Goal: Task Accomplishment & Management: Complete application form

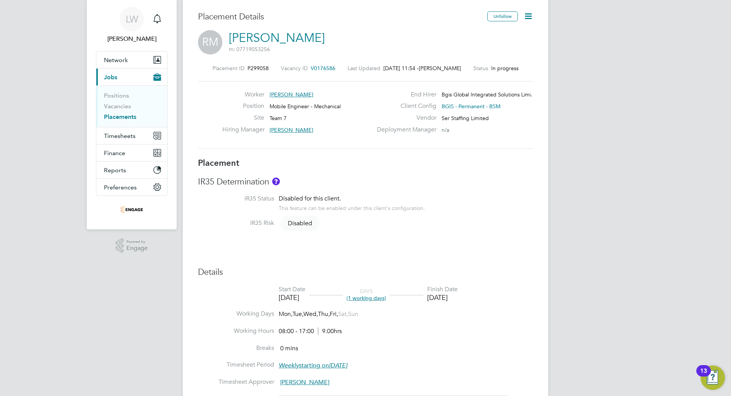
drag, startPoint x: 655, startPoint y: 165, endPoint x: 644, endPoint y: 164, distance: 11.1
click at [648, 166] on div "LW Liam Wright Notifications Applications: Network Team Members Businesses Site…" at bounding box center [365, 358] width 731 height 761
click at [128, 140] on button "Timesheets" at bounding box center [131, 135] width 71 height 17
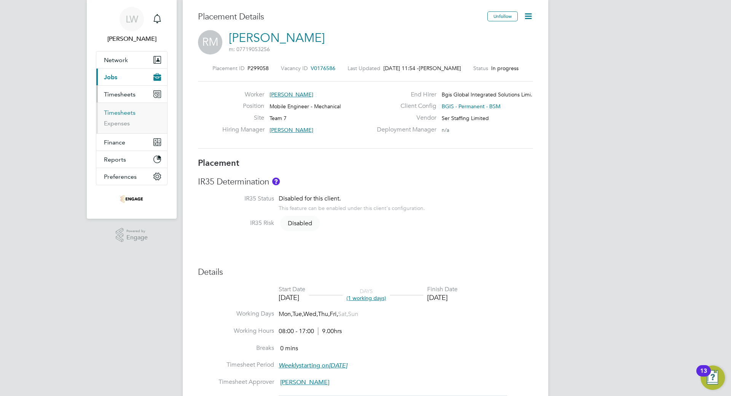
click at [125, 113] on link "Timesheets" at bounding box center [120, 112] width 32 height 7
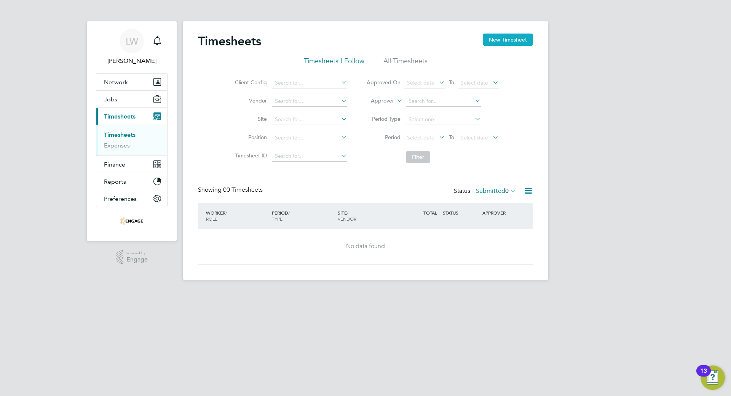
click at [491, 45] on button "New Timesheet" at bounding box center [508, 40] width 50 height 12
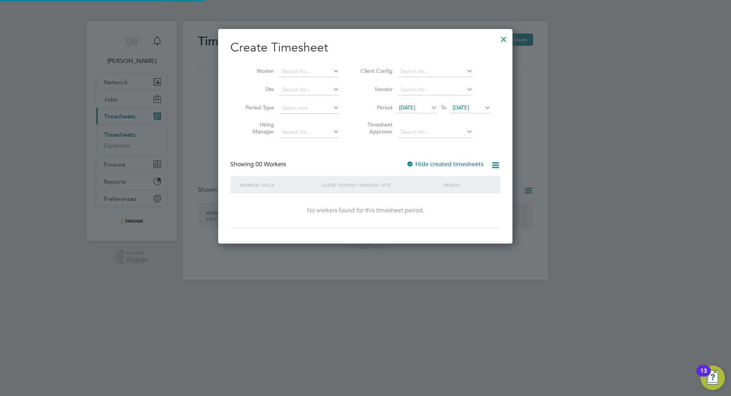
scroll to position [215, 295]
drag, startPoint x: 343, startPoint y: 70, endPoint x: 336, endPoint y: 71, distance: 7.3
click at [337, 71] on li "Worker" at bounding box center [289, 71] width 118 height 18
click at [332, 71] on icon at bounding box center [332, 71] width 0 height 11
click at [321, 81] on li "[PERSON_NAME]" at bounding box center [309, 82] width 61 height 10
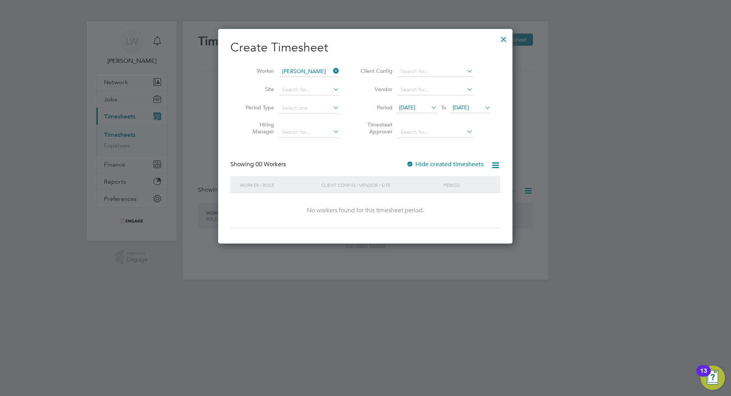
type input "[PERSON_NAME]"
click at [325, 85] on input at bounding box center [310, 90] width 60 height 11
click at [352, 88] on li "Vendor" at bounding box center [425, 90] width 152 height 18
click at [432, 71] on input at bounding box center [435, 71] width 75 height 11
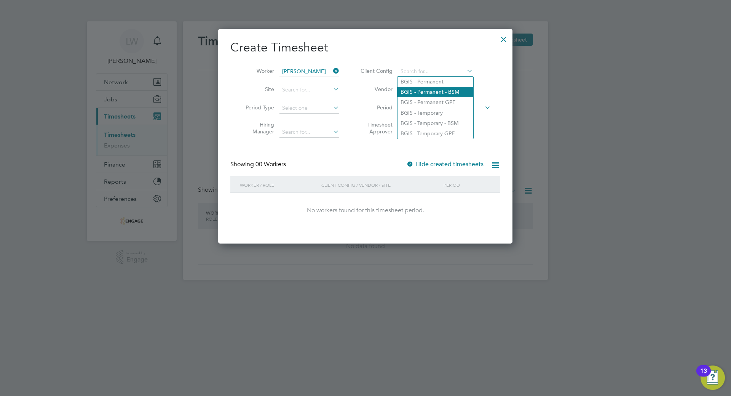
click at [467, 93] on li "BGIS - Permanent - BSM" at bounding box center [436, 92] width 76 height 10
type input "BGIS - Permanent - BSM"
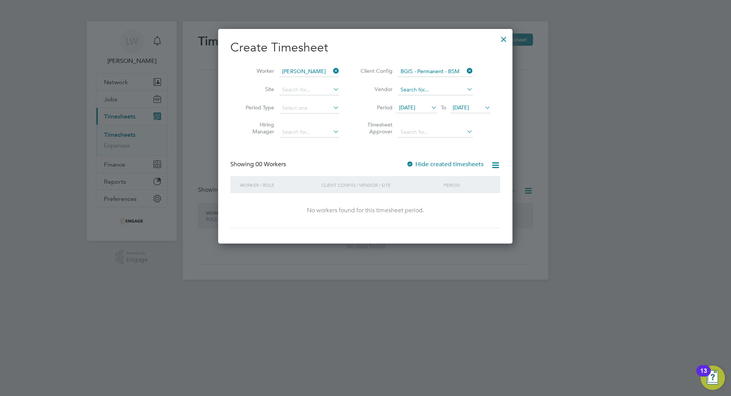
click at [462, 89] on input at bounding box center [435, 90] width 75 height 11
click at [465, 90] on icon at bounding box center [465, 89] width 0 height 11
click at [428, 107] on span "[DATE]" at bounding box center [417, 108] width 41 height 10
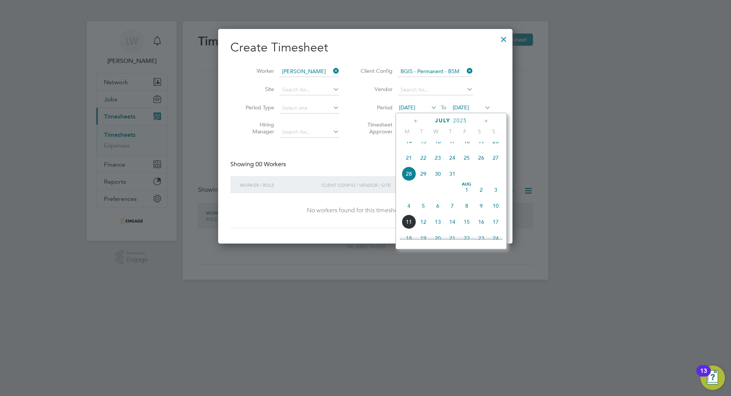
click at [403, 229] on span "11" at bounding box center [409, 221] width 14 height 14
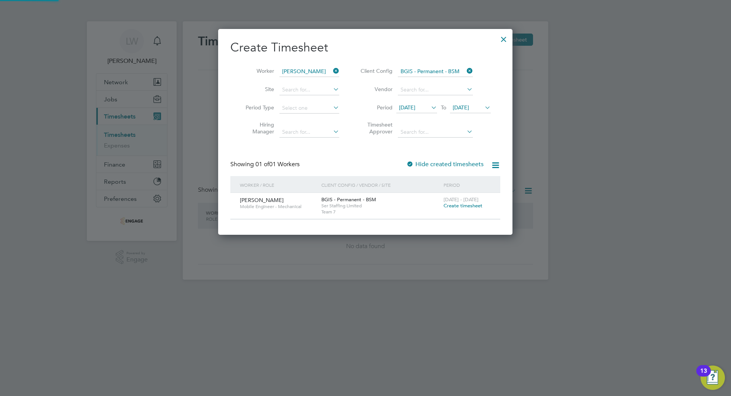
scroll to position [205, 295]
click at [332, 107] on icon at bounding box center [332, 107] width 0 height 11
click at [332, 106] on icon at bounding box center [332, 107] width 0 height 11
click at [332, 127] on icon at bounding box center [332, 131] width 0 height 11
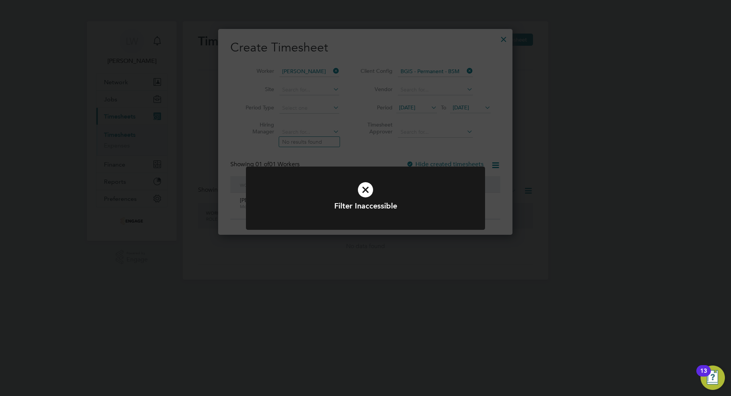
click at [366, 192] on icon at bounding box center [366, 190] width 198 height 30
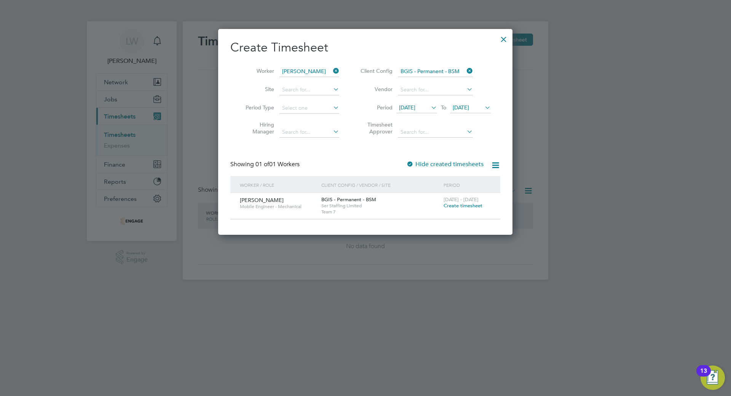
click at [342, 136] on li "Hiring Manager" at bounding box center [289, 129] width 118 height 24
click at [332, 132] on icon at bounding box center [332, 131] width 0 height 11
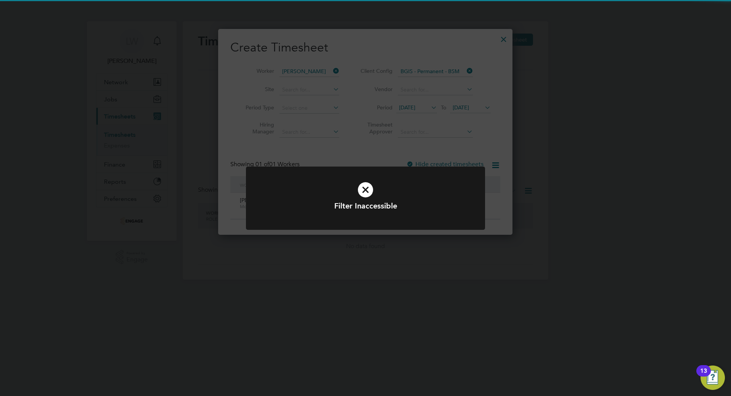
drag, startPoint x: 338, startPoint y: 132, endPoint x: 338, endPoint y: 139, distance: 6.5
click at [338, 139] on div "Filter Inaccessible Cancel Okay" at bounding box center [365, 198] width 731 height 396
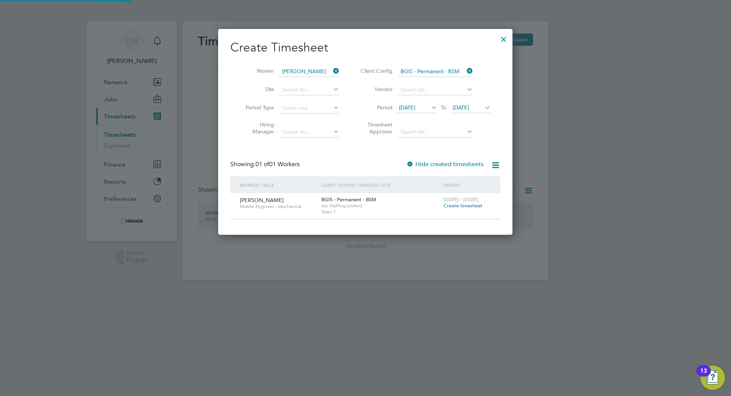
click at [369, 181] on div "Client Config / Vendor / Site" at bounding box center [381, 185] width 122 height 18
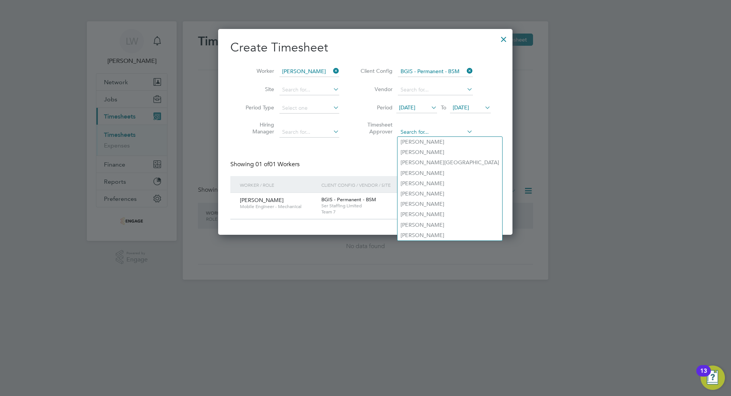
click at [433, 136] on div "Timesheets New Timesheet Timesheets I Follow All Timesheets Client Config Vendo…" at bounding box center [366, 150] width 366 height 258
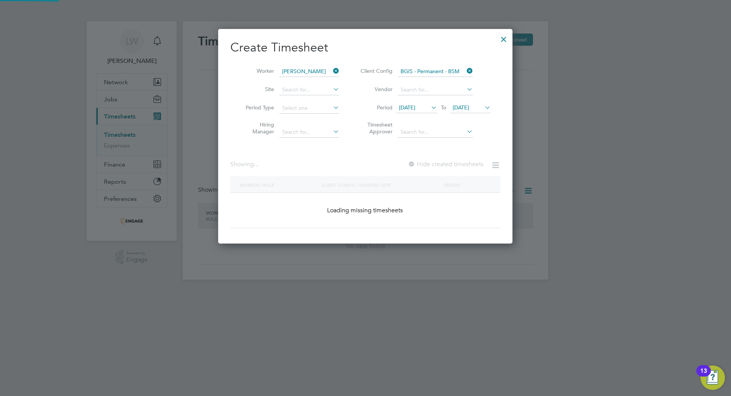
scroll to position [4, 4]
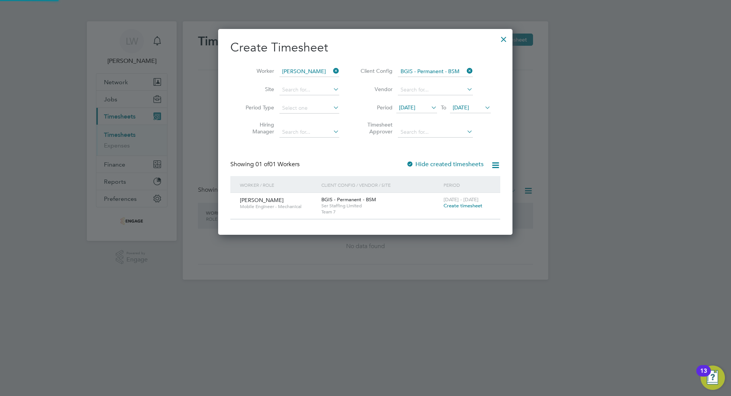
drag, startPoint x: 426, startPoint y: 152, endPoint x: 425, endPoint y: 140, distance: 11.9
click at [425, 154] on div "Timesheets New Timesheet Timesheets I Follow All Timesheets Client Config Vendo…" at bounding box center [366, 150] width 366 height 258
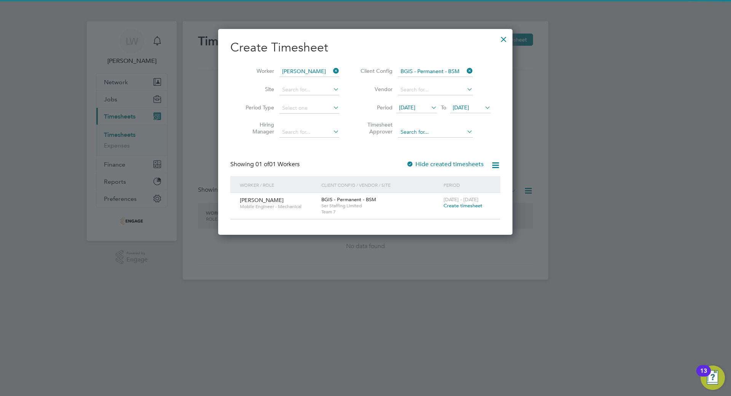
click at [426, 133] on input at bounding box center [435, 132] width 75 height 11
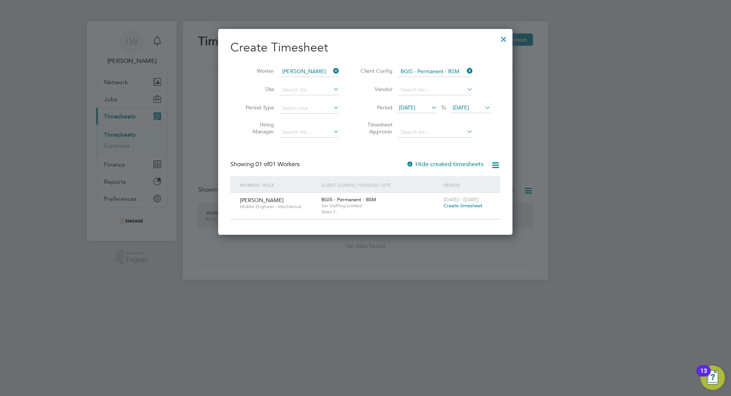
click at [422, 152] on li "Adam Bramley" at bounding box center [450, 152] width 105 height 10
type input "Adam Bramley"
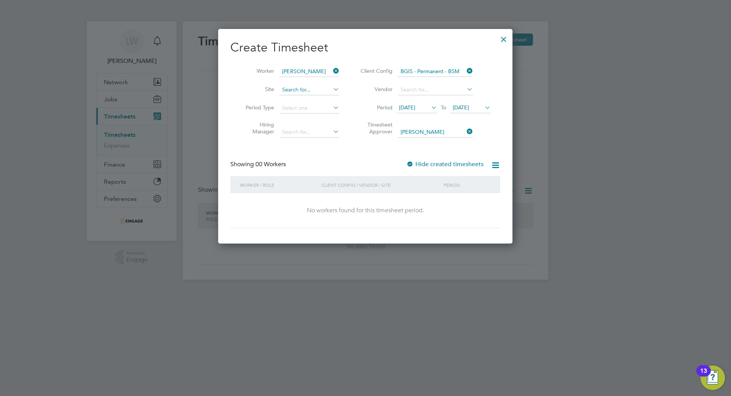
click at [314, 90] on input at bounding box center [310, 90] width 60 height 11
click at [352, 91] on li "Vendor" at bounding box center [425, 90] width 152 height 18
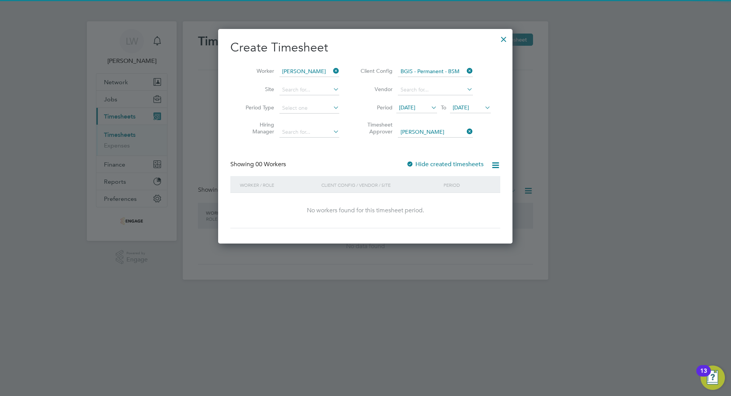
click at [384, 213] on div "No workers found for this timesheet period." at bounding box center [365, 210] width 255 height 8
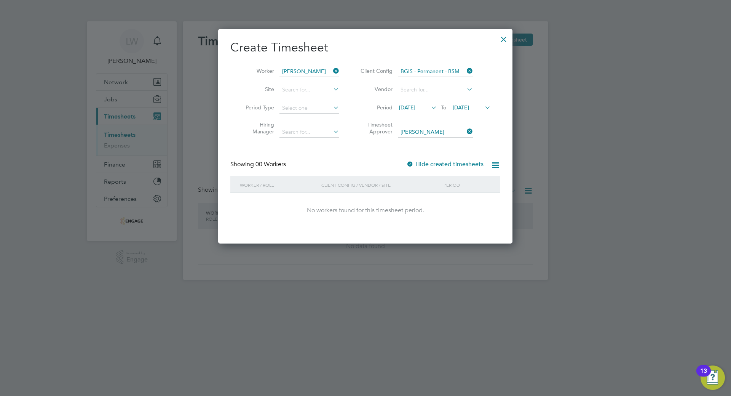
click at [497, 164] on icon at bounding box center [496, 165] width 10 height 10
drag, startPoint x: 420, startPoint y: 163, endPoint x: 416, endPoint y: 160, distance: 4.8
click at [418, 162] on label "Hide created timesheets" at bounding box center [444, 164] width 77 height 8
click at [491, 162] on icon at bounding box center [496, 165] width 10 height 10
click at [495, 165] on icon at bounding box center [496, 165] width 10 height 10
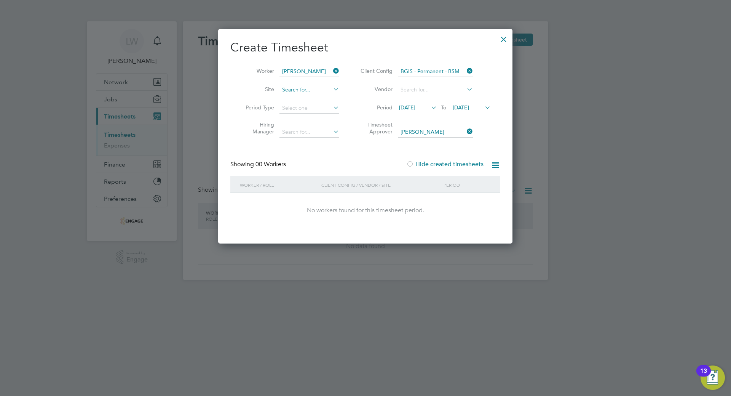
click at [331, 89] on input at bounding box center [310, 90] width 60 height 11
click at [357, 106] on li "Period 11 Aug 2025 To 11 Aug 2025" at bounding box center [425, 108] width 152 height 18
click at [329, 106] on input at bounding box center [310, 108] width 60 height 11
click at [369, 158] on div "Create Timesheet Worker Robert Mccormack Site Period Type Hiring Manager Client…" at bounding box center [365, 134] width 270 height 189
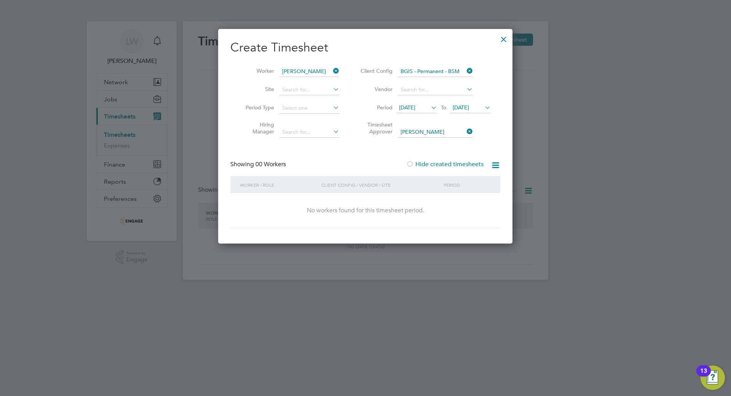
click at [327, 134] on div "Timesheets New Timesheet Timesheets I Follow All Timesheets Client Config Vendo…" at bounding box center [366, 150] width 366 height 258
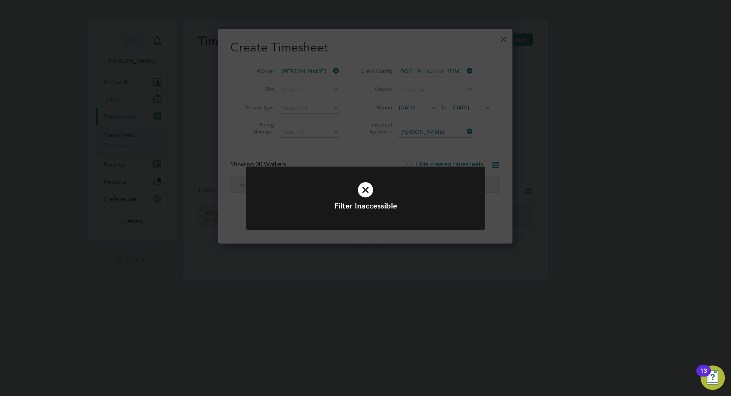
click at [339, 136] on div "Filter Inaccessible Cancel Okay" at bounding box center [365, 198] width 731 height 396
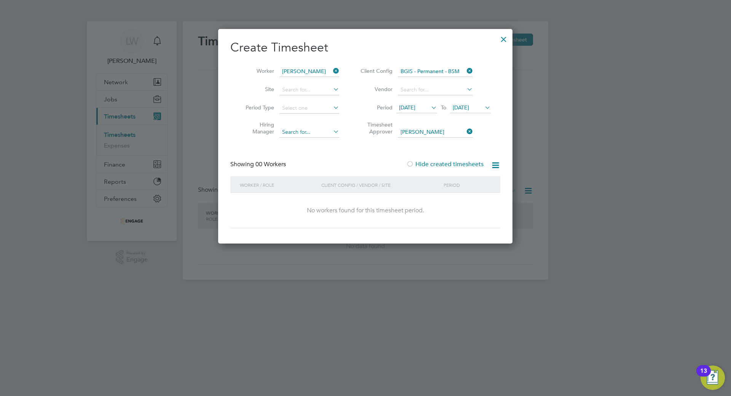
click at [313, 128] on div "Timesheets New Timesheet Timesheets I Follow All Timesheets Client Config Vendo…" at bounding box center [366, 150] width 366 height 258
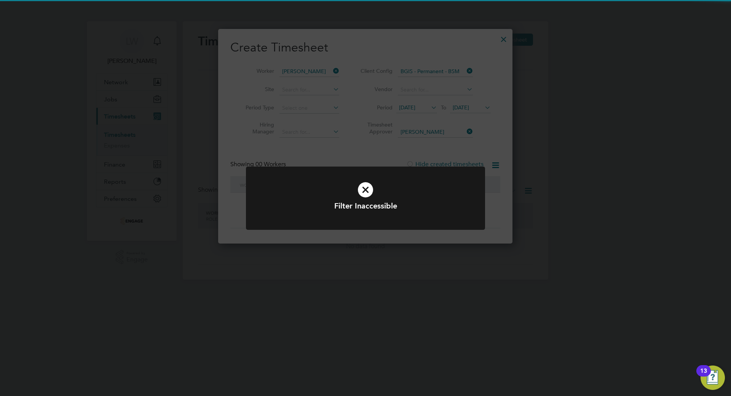
click at [362, 142] on div "Filter Inaccessible Cancel Okay" at bounding box center [365, 198] width 731 height 396
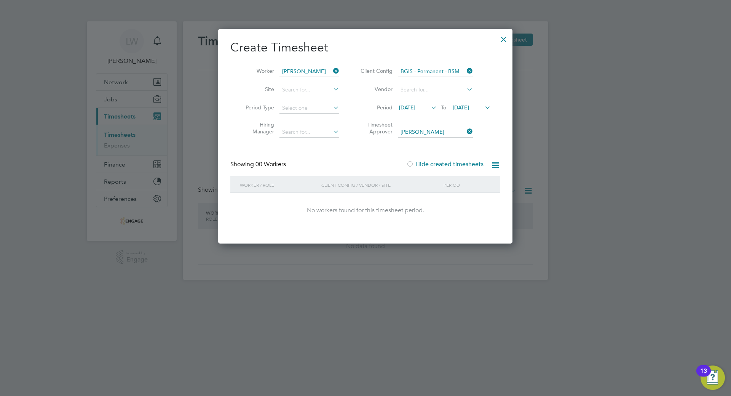
click at [505, 40] on div at bounding box center [504, 37] width 14 height 14
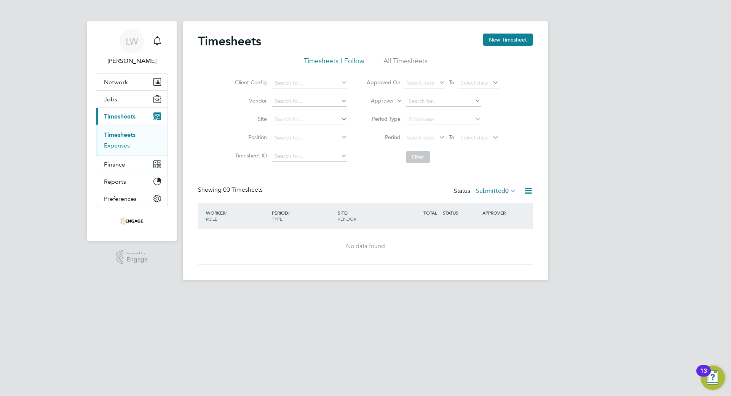
click at [121, 146] on link "Expenses" at bounding box center [117, 145] width 26 height 7
click at [119, 137] on link "Timesheets" at bounding box center [120, 134] width 32 height 7
click at [322, 85] on input at bounding box center [309, 83] width 75 height 11
click at [330, 103] on li "BGIS - Permanent - BSM" at bounding box center [310, 104] width 76 height 10
type input "BGIS - Permanent - BSM"
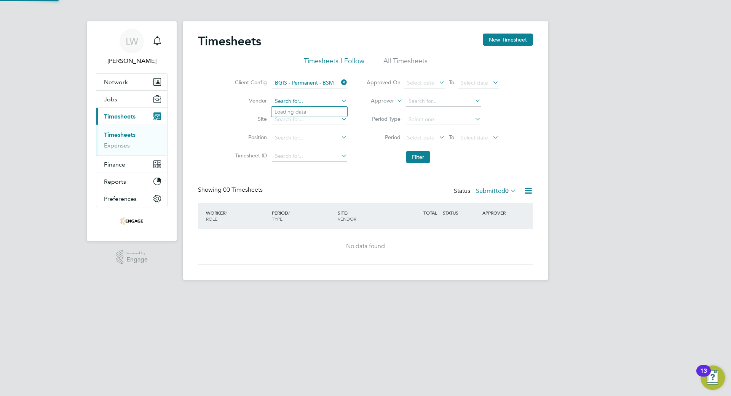
click at [330, 101] on input at bounding box center [309, 101] width 75 height 11
click at [360, 125] on li "Period Type" at bounding box center [433, 119] width 152 height 18
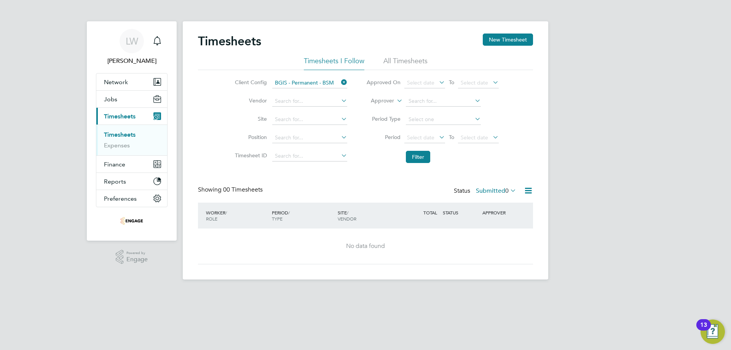
click at [330, 65] on li "Timesheets I Follow" at bounding box center [334, 63] width 61 height 14
drag, startPoint x: 108, startPoint y: 200, endPoint x: 124, endPoint y: 227, distance: 31.2
click at [121, 214] on ul "LW Liam Wright Notifications Applications: Network Team Members Businesses Site…" at bounding box center [132, 127] width 72 height 213
click at [125, 136] on link "Timesheets" at bounding box center [120, 134] width 32 height 7
click at [504, 48] on div "Timesheets New Timesheet" at bounding box center [365, 45] width 335 height 23
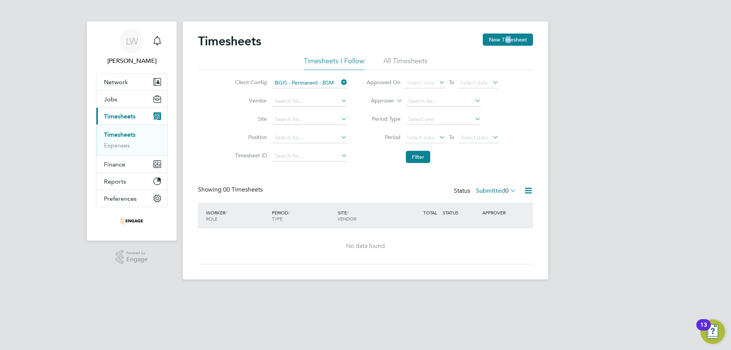
click at [508, 47] on div "Timesheets New Timesheet" at bounding box center [365, 45] width 335 height 23
click at [509, 43] on button "New Timesheet" at bounding box center [508, 40] width 50 height 12
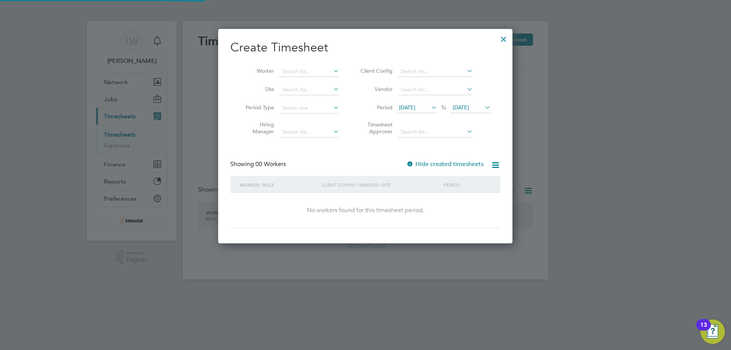
scroll to position [215, 295]
click at [501, 38] on div at bounding box center [504, 37] width 14 height 14
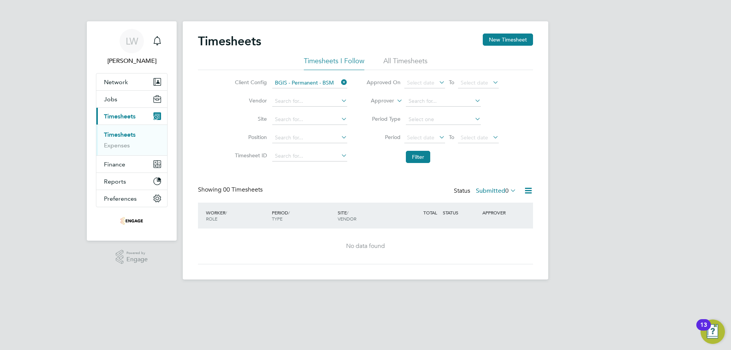
click at [714, 4] on div "LW Liam Wright Notifications Applications: Network Team Members Businesses Site…" at bounding box center [365, 146] width 731 height 292
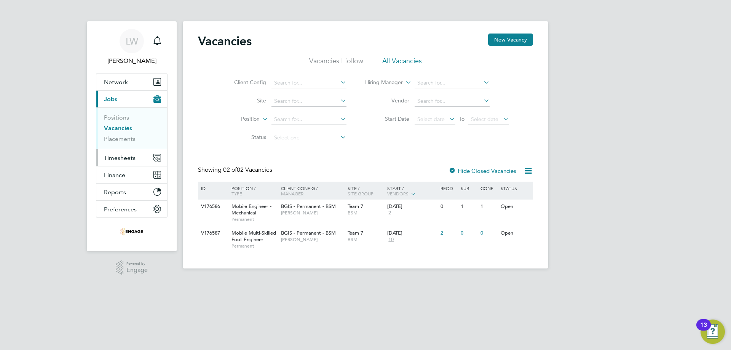
click at [107, 151] on button "Timesheets" at bounding box center [131, 157] width 71 height 17
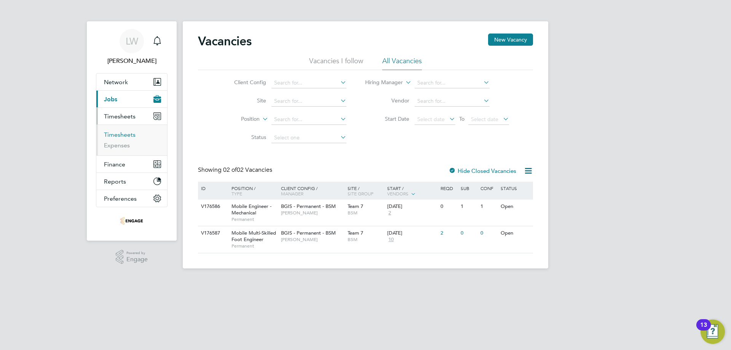
click at [115, 133] on link "Timesheets" at bounding box center [120, 134] width 32 height 7
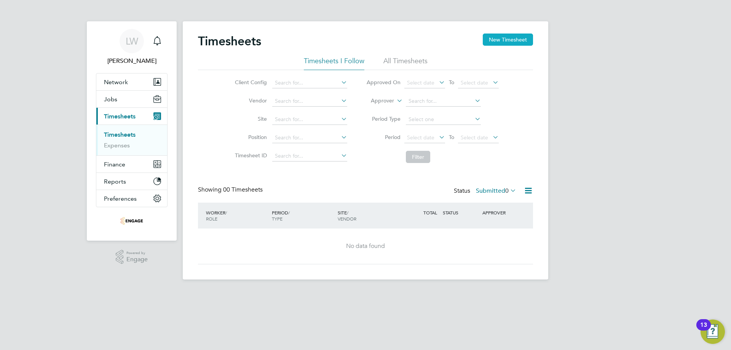
click at [528, 43] on button "New Timesheet" at bounding box center [508, 40] width 50 height 12
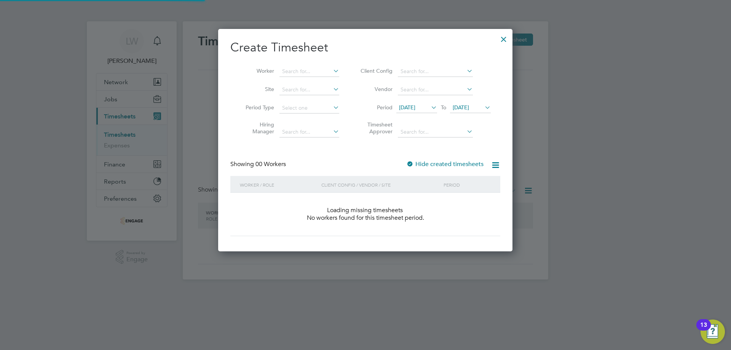
scroll to position [4, 4]
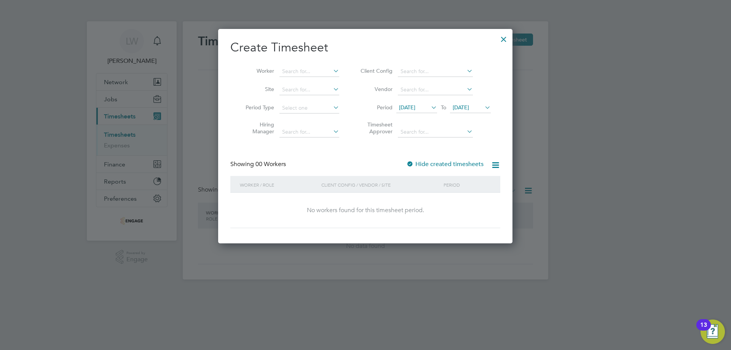
click at [332, 70] on icon at bounding box center [332, 71] width 0 height 11
click at [327, 78] on li "[PERSON_NAME]" at bounding box center [309, 82] width 61 height 10
type input "[PERSON_NAME]"
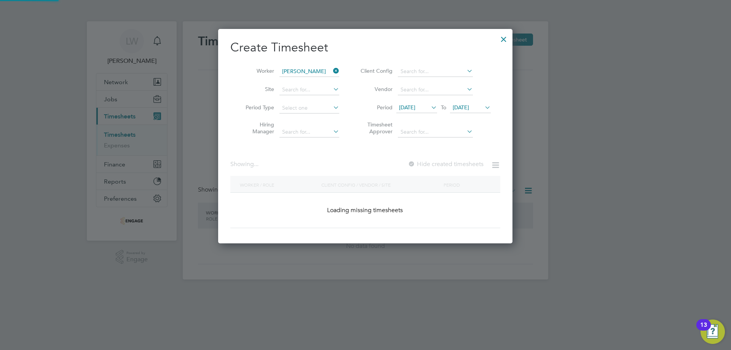
scroll to position [215, 295]
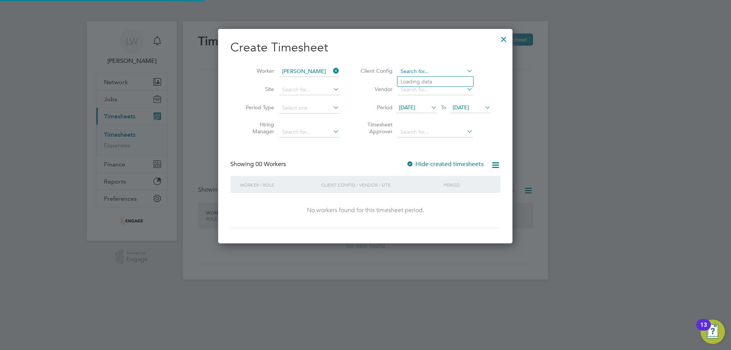
click at [434, 66] on input at bounding box center [435, 71] width 75 height 11
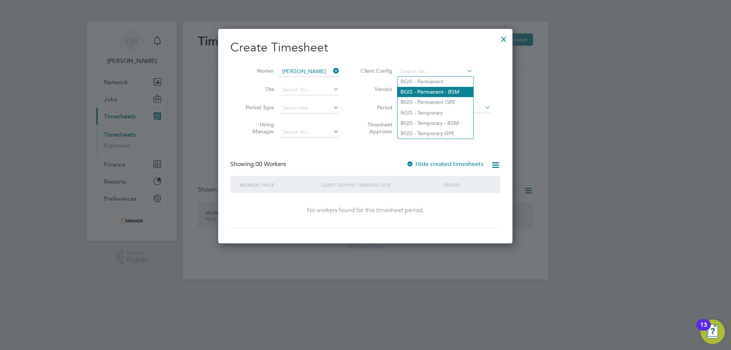
click at [436, 91] on li "BGIS - Permanent - BSM" at bounding box center [436, 92] width 76 height 10
type input "BGIS - Permanent - BSM"
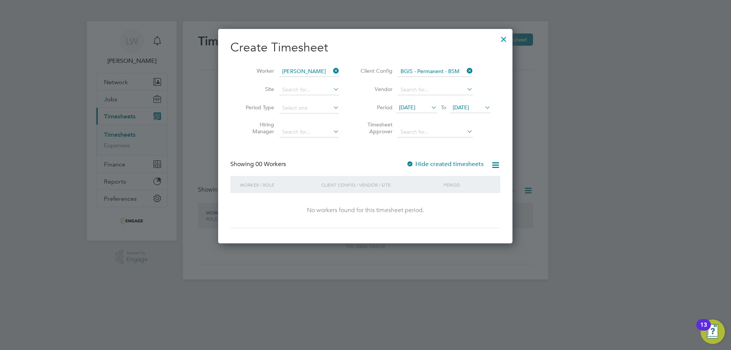
click at [416, 106] on span "[DATE]" at bounding box center [407, 107] width 16 height 7
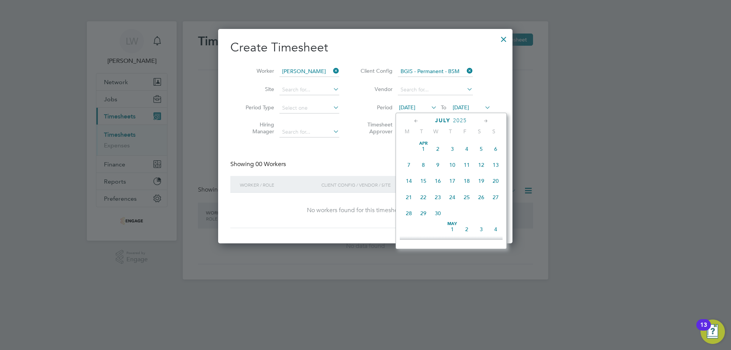
scroll to position [297, 0]
click at [399, 231] on div "[DATE] M T W T F S S [DATE] 2 3 4 5 6 7 8 9 10 11 12 13 14 15 16 17 18 19 20 21…" at bounding box center [451, 181] width 111 height 136
click at [405, 229] on span "11" at bounding box center [409, 221] width 14 height 14
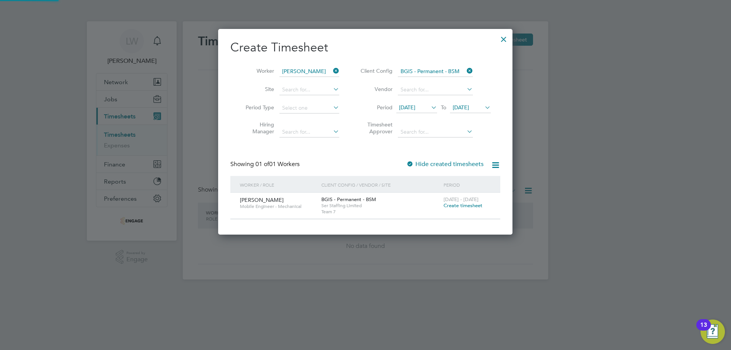
scroll to position [205, 295]
click at [466, 205] on span "Create timesheet" at bounding box center [463, 205] width 39 height 6
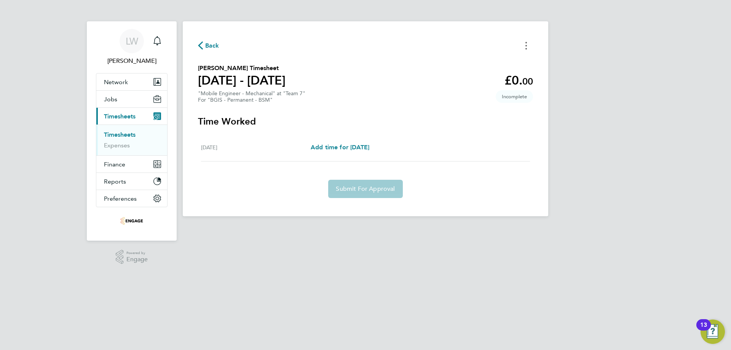
click at [526, 45] on circle "Timesheets Menu" at bounding box center [527, 46] width 2 height 2
click at [381, 80] on section "[PERSON_NAME] Timesheet [DATE] - [DATE] £0. 00 "Mobile Engineer - Mechanical" a…" at bounding box center [365, 84] width 335 height 40
click at [369, 144] on span "Add time for [DATE]" at bounding box center [340, 147] width 59 height 7
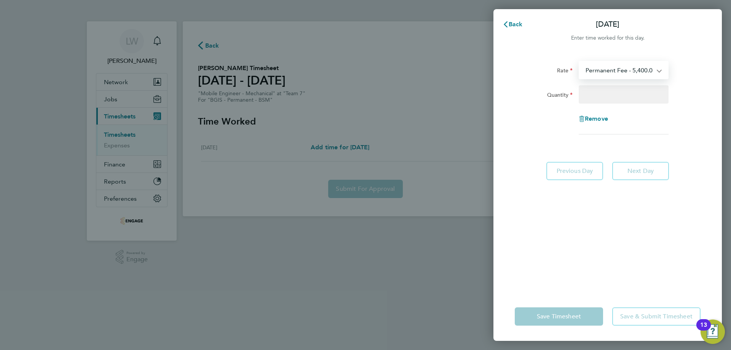
click at [645, 74] on select "Permanent Fee - 5,400.00" at bounding box center [619, 70] width 79 height 17
click at [684, 68] on div "Rate Permanent Fee - 5,400.00" at bounding box center [608, 70] width 192 height 18
click at [607, 95] on input "Quantity" at bounding box center [624, 94] width 90 height 18
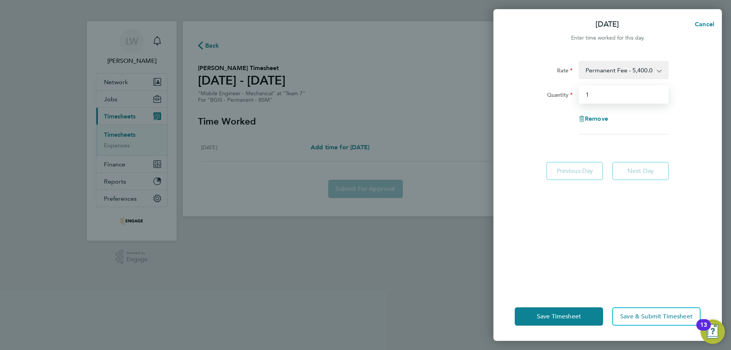
type input "1"
click at [696, 101] on div "Quantity 1" at bounding box center [608, 94] width 192 height 18
click at [632, 68] on select "Permanent Fee - 5,400.00" at bounding box center [619, 70] width 79 height 17
click at [631, 68] on select "Permanent Fee - 5,400.00" at bounding box center [619, 70] width 79 height 17
click at [654, 318] on span "Save & Submit Timesheet" at bounding box center [657, 317] width 72 height 8
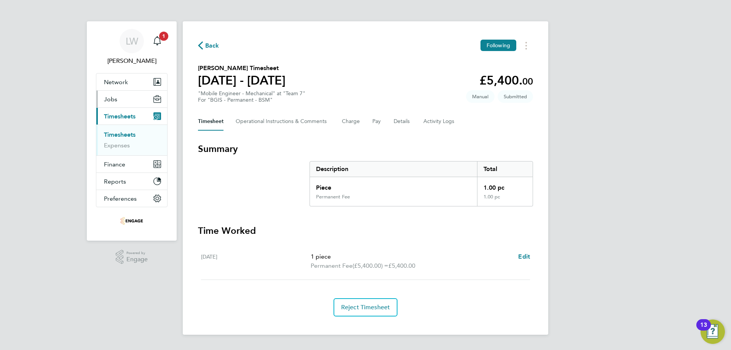
click at [115, 96] on span "Jobs" at bounding box center [110, 99] width 13 height 7
click at [117, 99] on button "Jobs" at bounding box center [131, 99] width 71 height 17
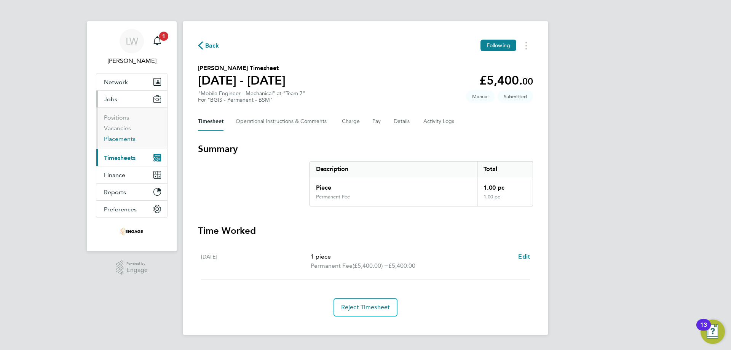
click at [130, 138] on link "Placements" at bounding box center [120, 138] width 32 height 7
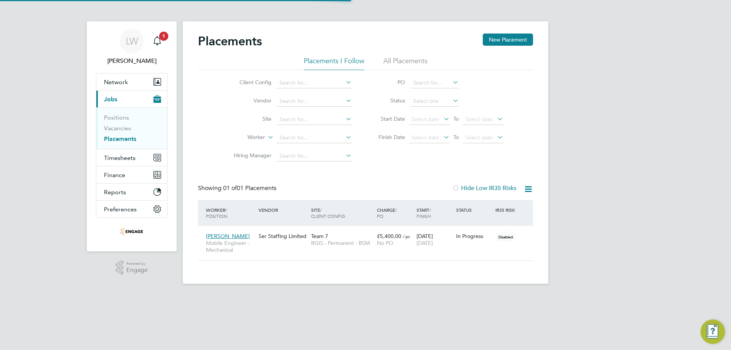
scroll to position [22, 66]
